Goal: Navigation & Orientation: Find specific page/section

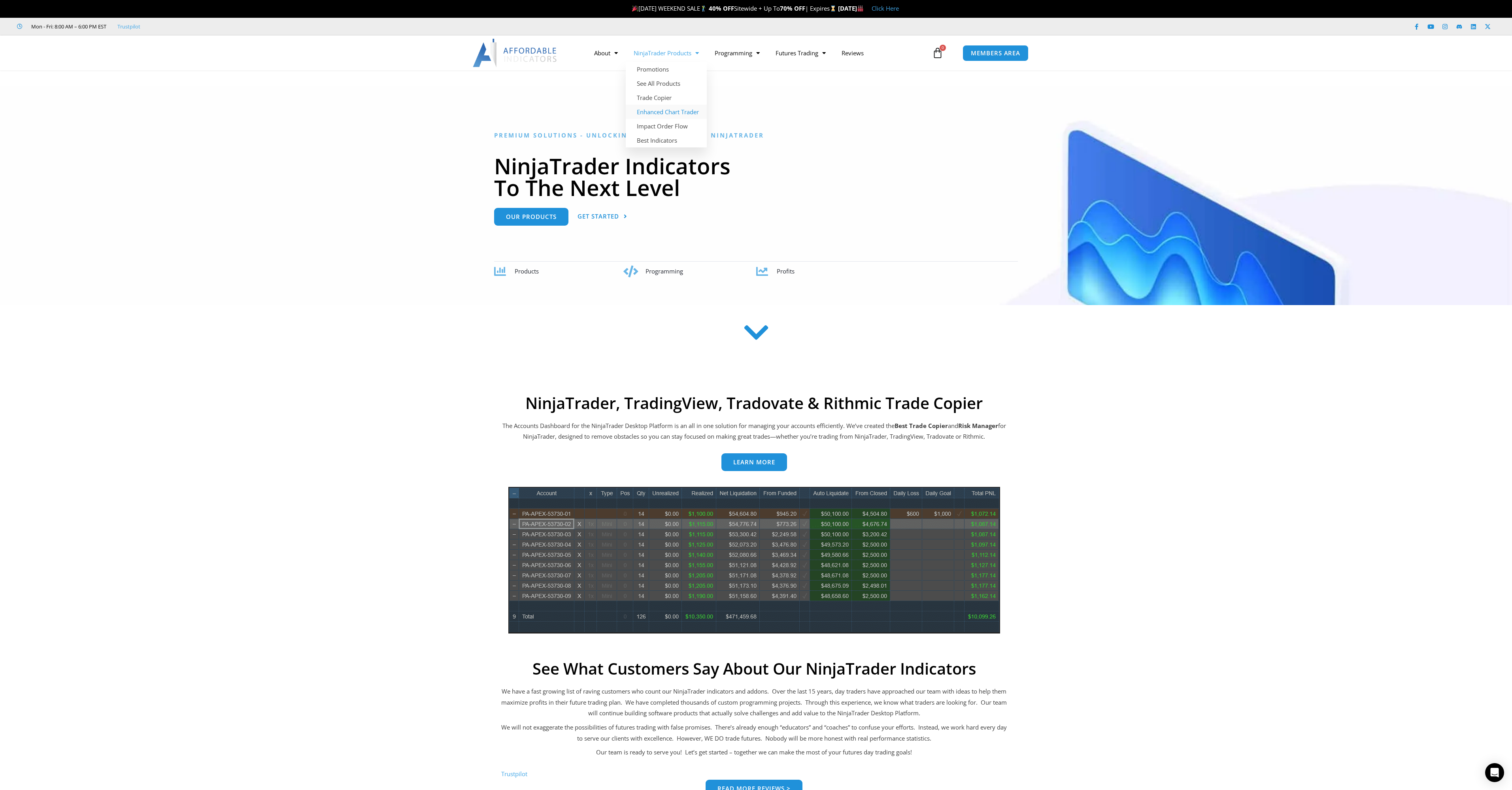
click at [699, 113] on link "Enhanced Chart Trader" at bounding box center [666, 112] width 81 height 14
